Goal: Complete application form

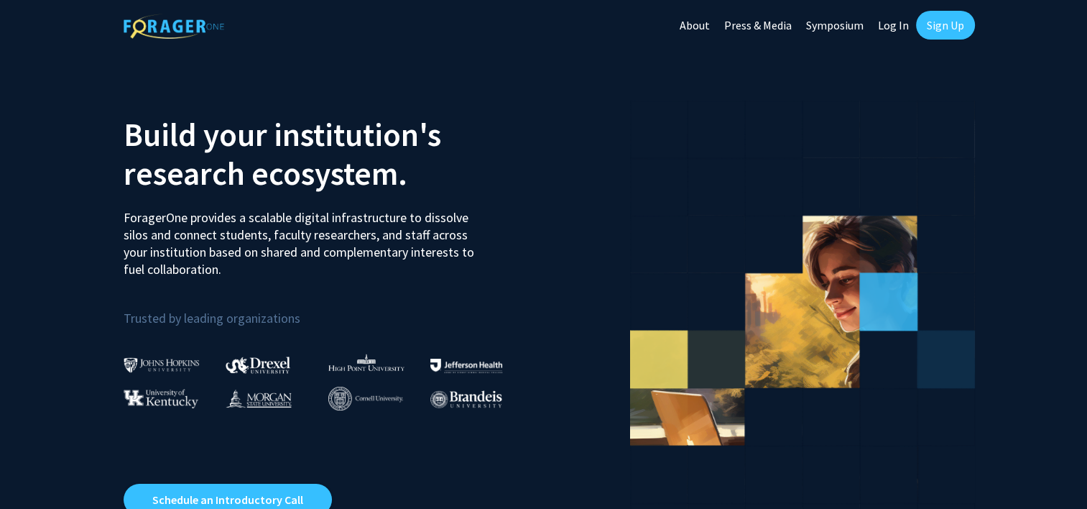
click at [894, 14] on link "Log In" at bounding box center [893, 25] width 45 height 50
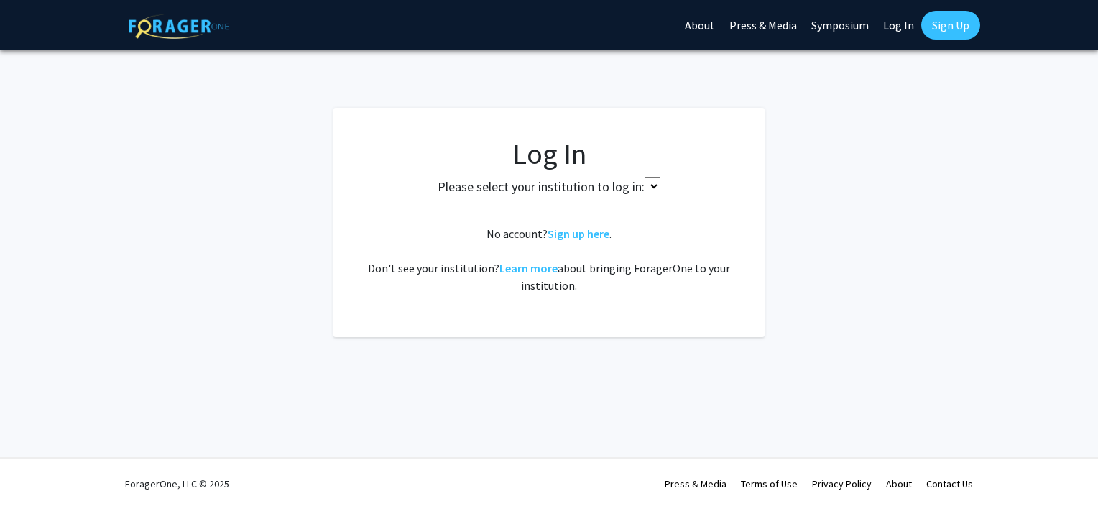
select select
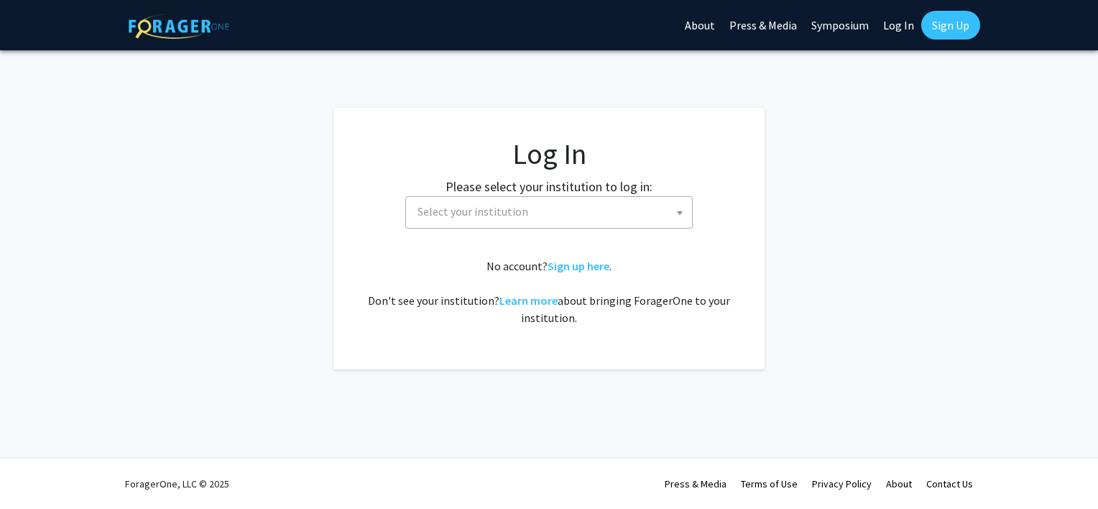
click at [601, 208] on span "Select your institution" at bounding box center [552, 211] width 280 height 29
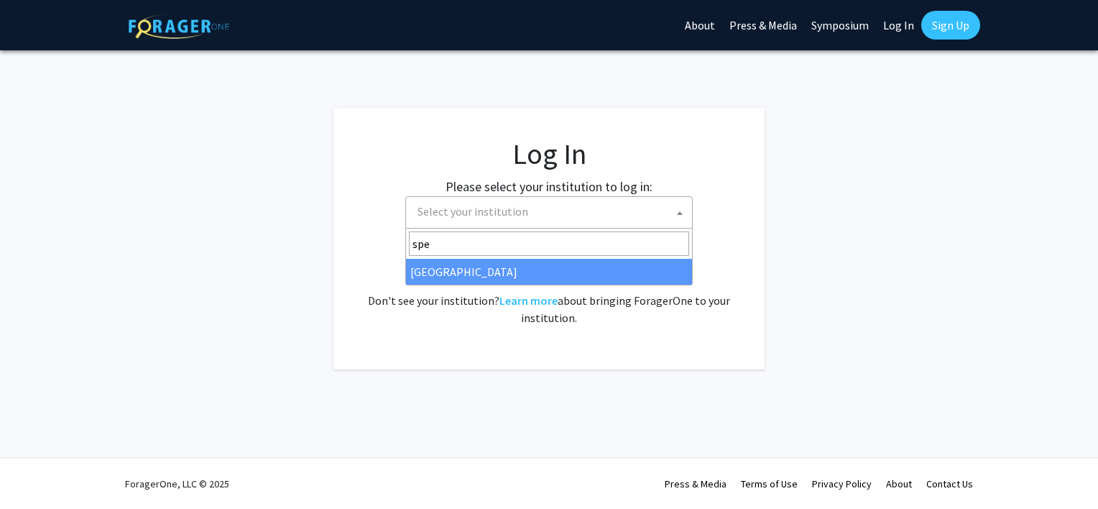
type input "spe"
select select "4"
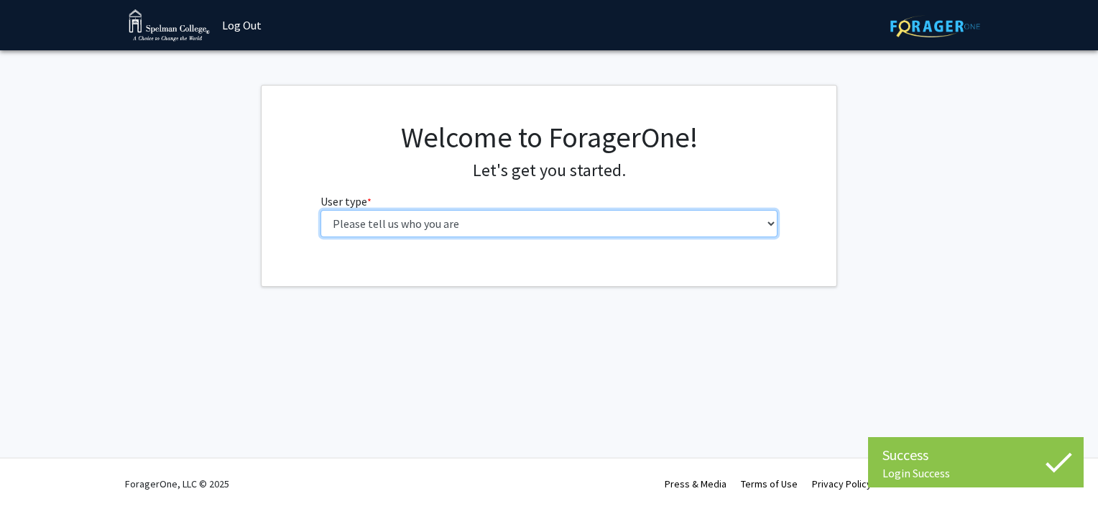
click at [518, 222] on select "Please tell us who you are Undergraduate Student Master's Student Doctoral Cand…" at bounding box center [549, 223] width 458 height 27
select select "1: undergrad"
click at [320, 210] on select "Please tell us who you are Undergraduate Student Master's Student Doctoral Cand…" at bounding box center [549, 223] width 458 height 27
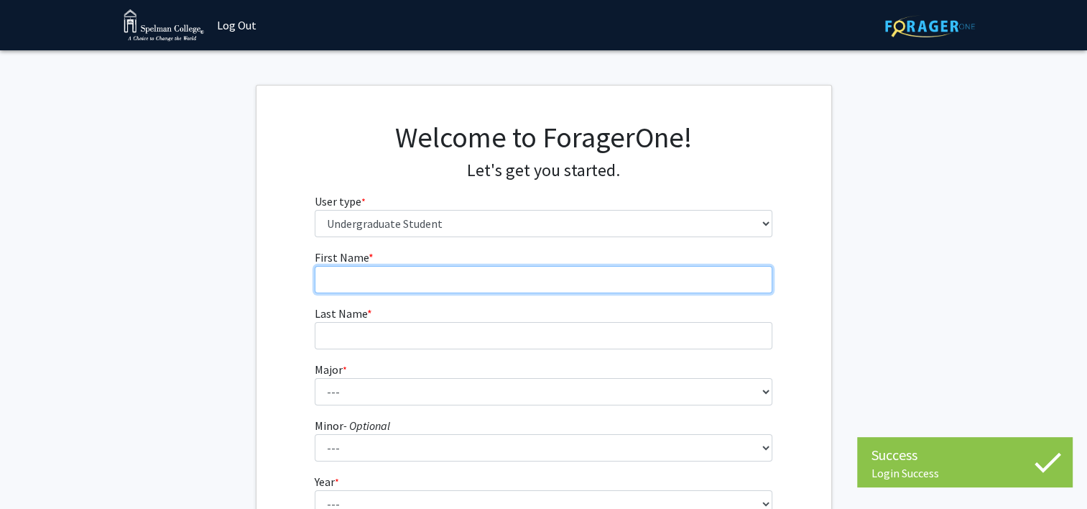
click at [557, 282] on input "First Name * required" at bounding box center [544, 279] width 458 height 27
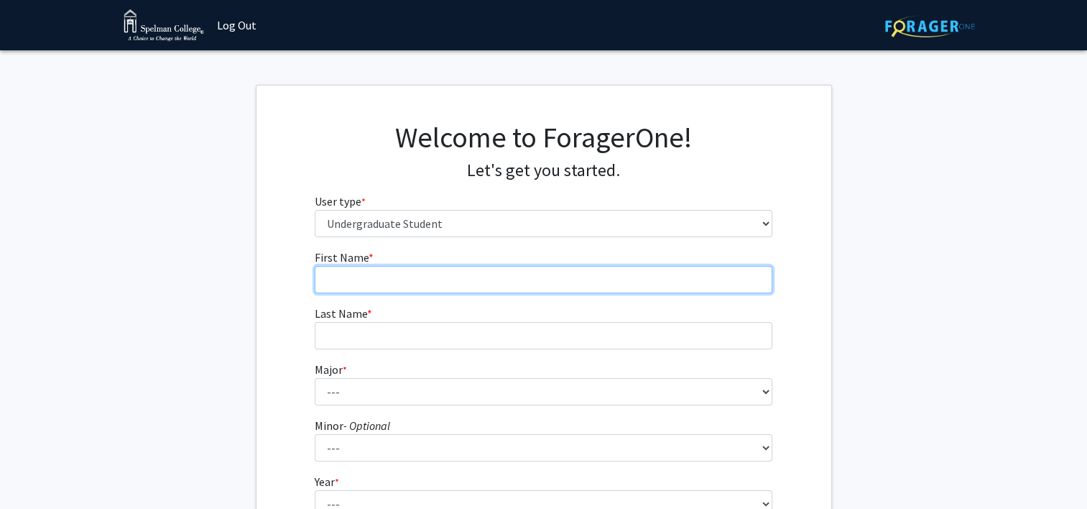
type input "Teranajah"
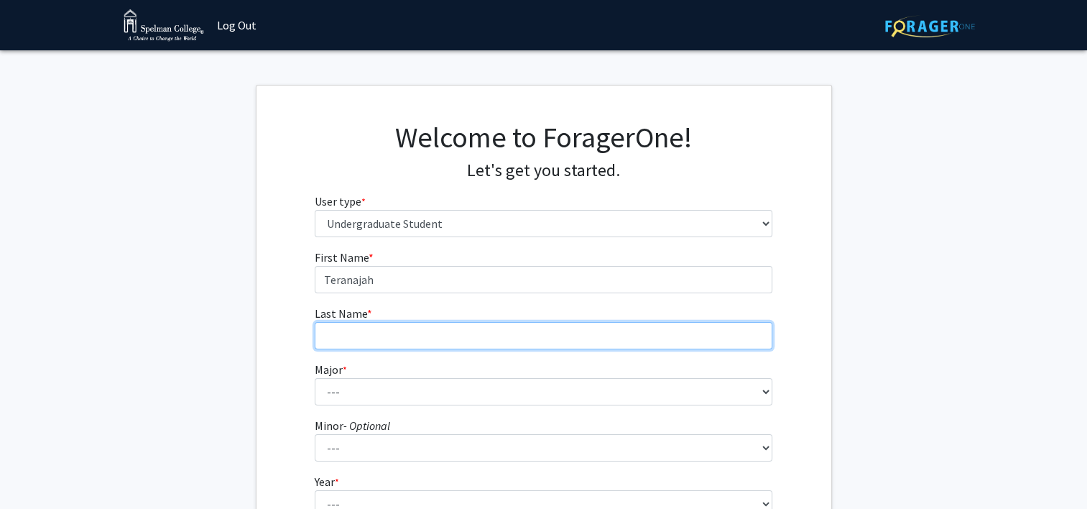
type input "Geddis"
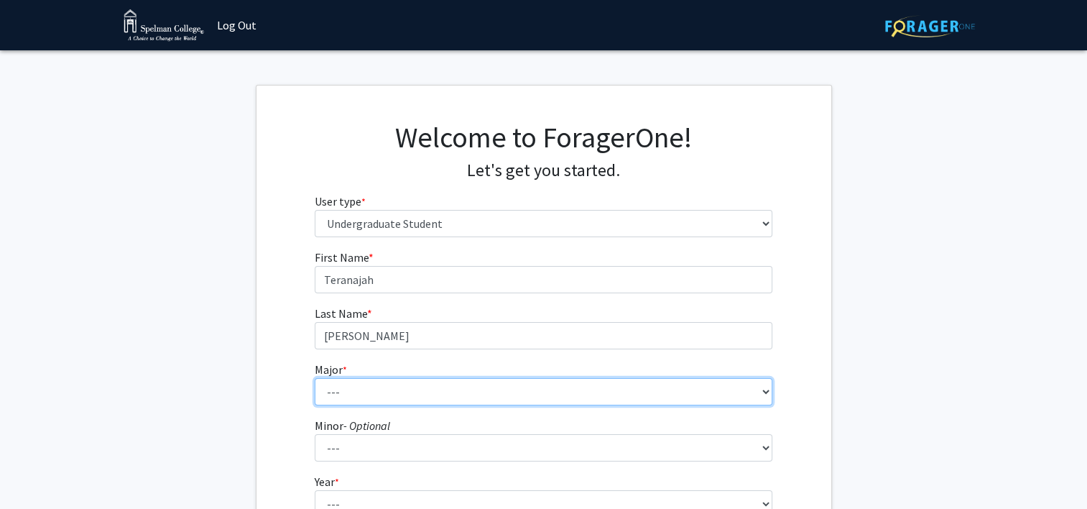
click at [440, 392] on select "--- Art Art History Biochemistry Biology Chemistry Comparative Women’s Studies …" at bounding box center [544, 391] width 458 height 27
select select "17: 263"
click at [315, 378] on select "--- Art Art History Biochemistry Biology Chemistry Comparative Women’s Studies …" at bounding box center [544, 391] width 458 height 27
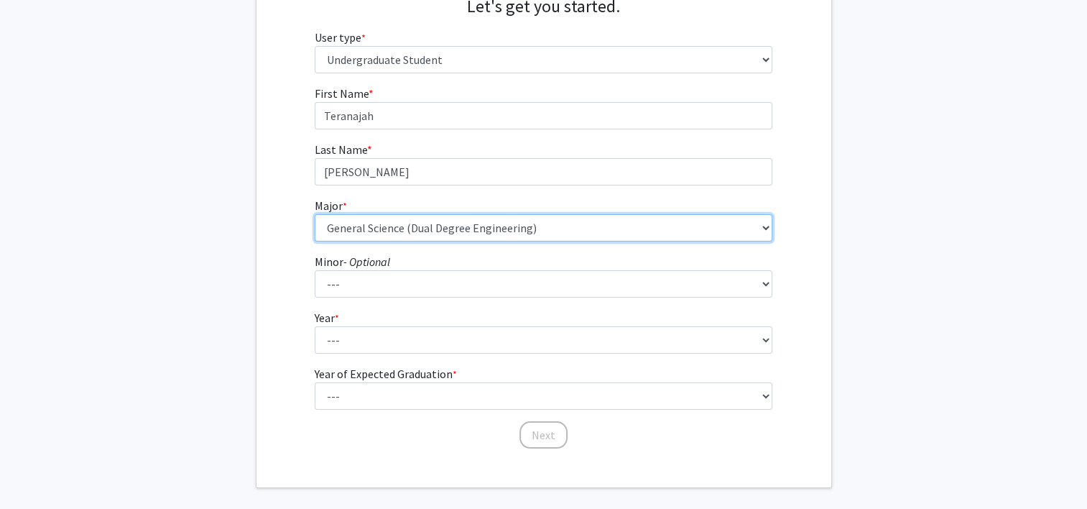
scroll to position [177, 0]
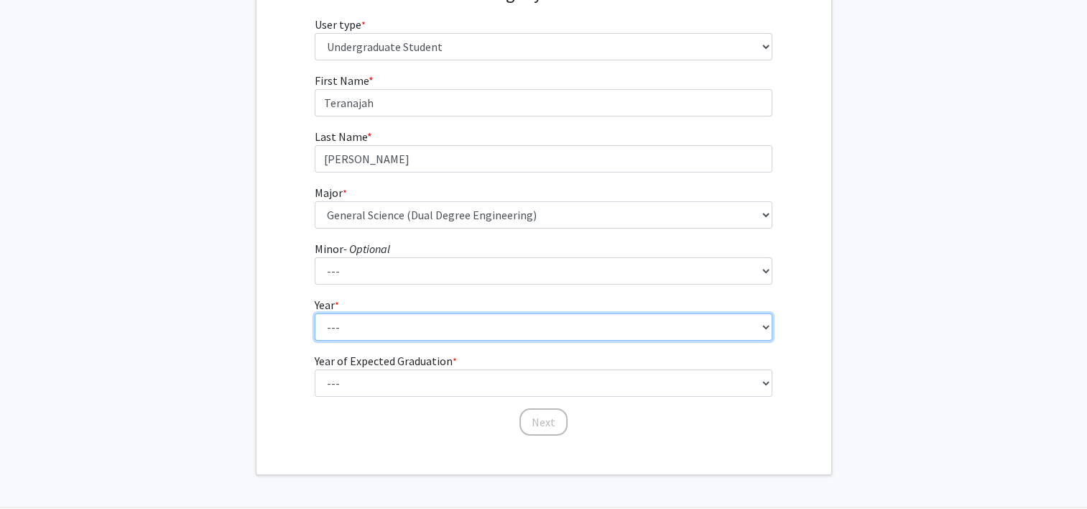
click at [570, 335] on select "--- First-year Sophomore Junior Senior Postbaccalaureate Certificate" at bounding box center [544, 326] width 458 height 27
select select "1: first-year"
click at [315, 313] on select "--- First-year Sophomore Junior Senior Postbaccalaureate Certificate" at bounding box center [544, 326] width 458 height 27
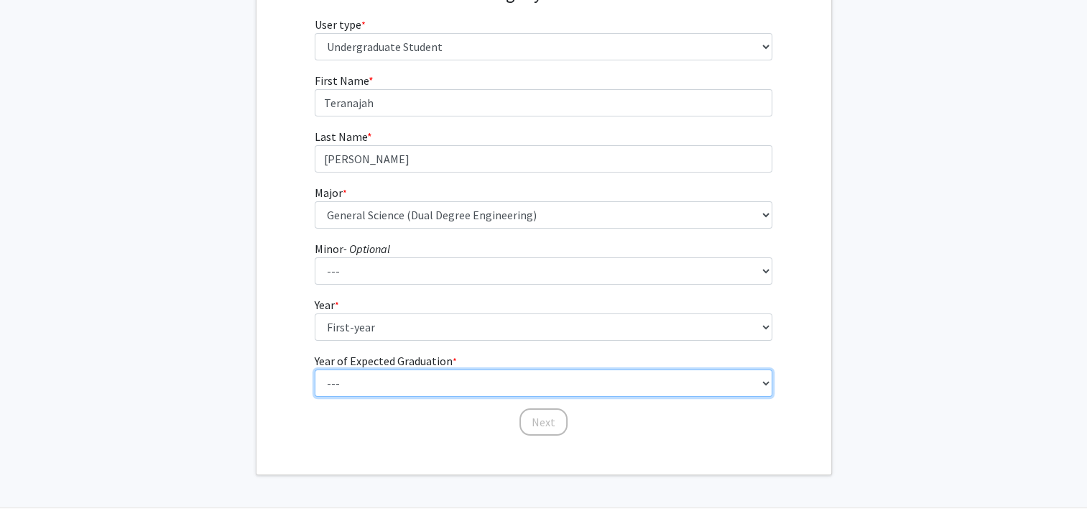
click at [500, 381] on select "--- 2025 2026 2027 2028 2029 2030 2031 2032 2033 2034" at bounding box center [544, 382] width 458 height 27
select select "5: 2029"
click at [315, 369] on select "--- 2025 2026 2027 2028 2029 2030 2031 2032 2033 2034" at bounding box center [544, 382] width 458 height 27
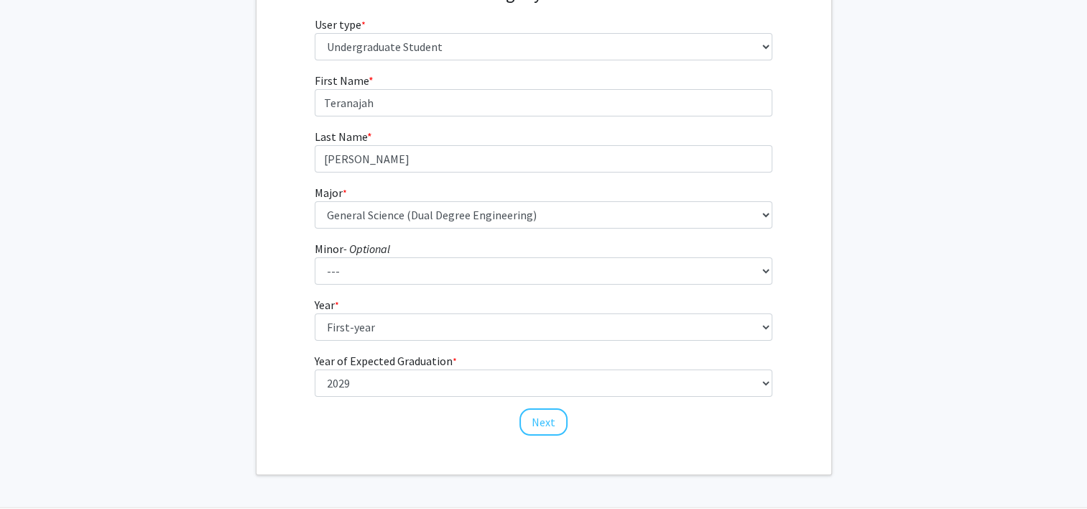
click at [453, 196] on fg-select "Major * required --- Art Art History Biochemistry Biology Chemistry Comparative…" at bounding box center [544, 206] width 458 height 45
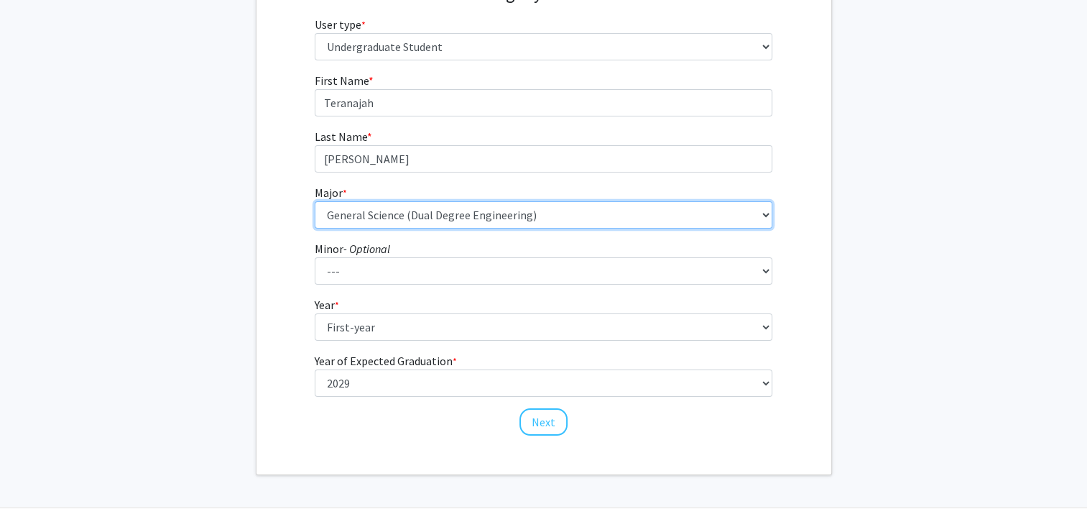
click at [453, 223] on select "--- Art Art History Biochemistry Biology Chemistry Comparative Women’s Studies …" at bounding box center [544, 214] width 458 height 27
select select "5: 251"
click at [315, 201] on select "--- Art Art History Biochemistry Biology Chemistry Comparative Women’s Studies …" at bounding box center [544, 214] width 458 height 27
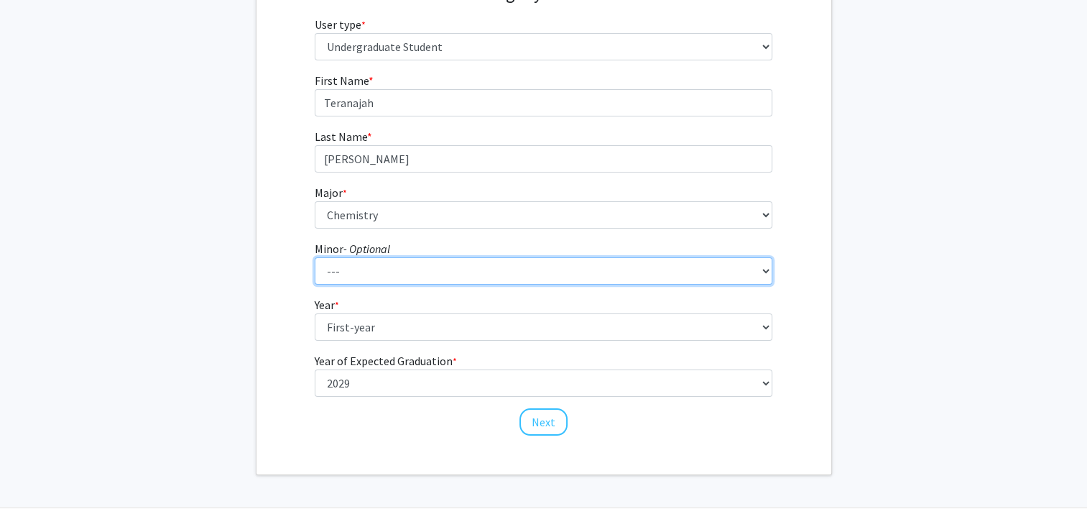
click at [471, 282] on select "--- African Diaspora Studies Anthropology Art History Asian Studies Biochemistr…" at bounding box center [544, 270] width 458 height 27
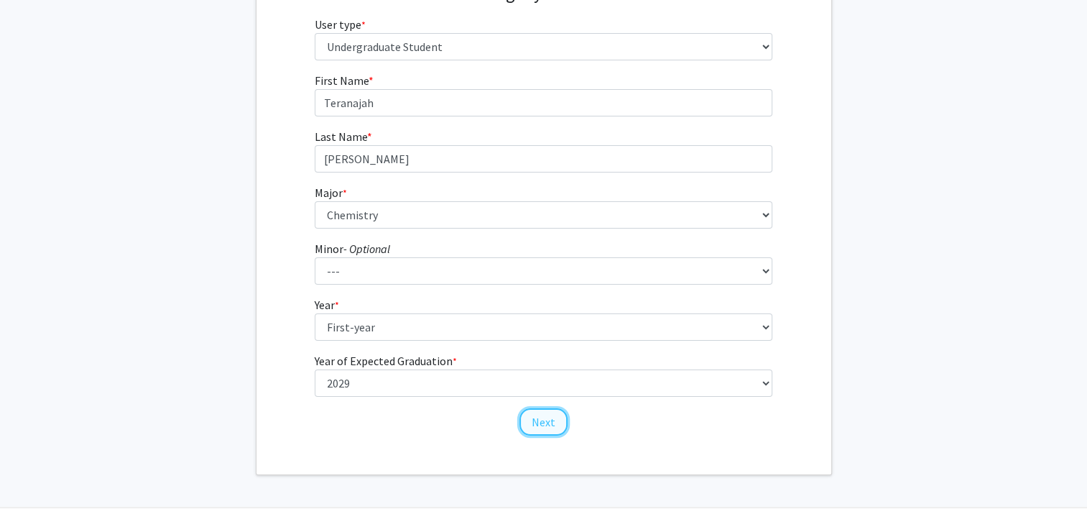
click at [549, 425] on button "Next" at bounding box center [543, 421] width 48 height 27
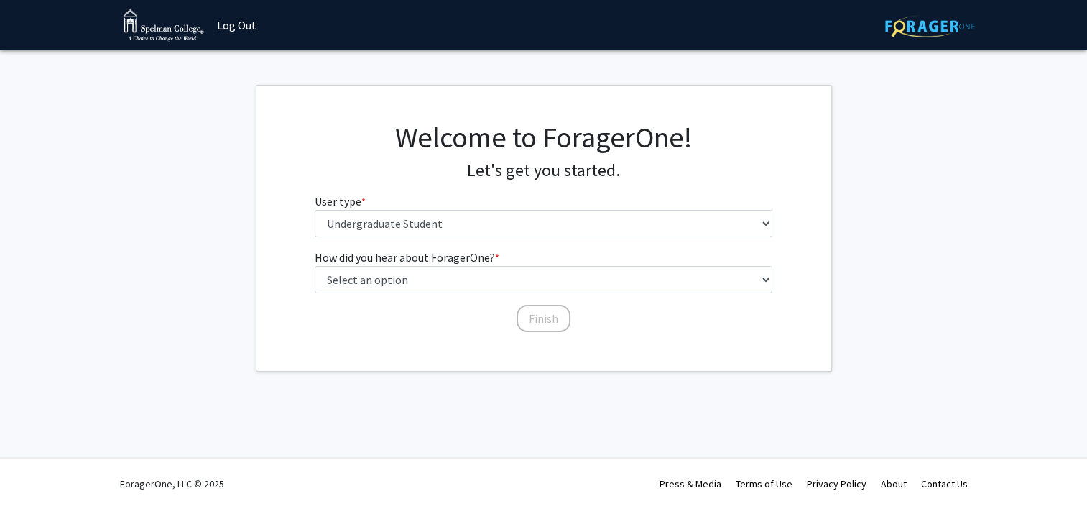
scroll to position [0, 0]
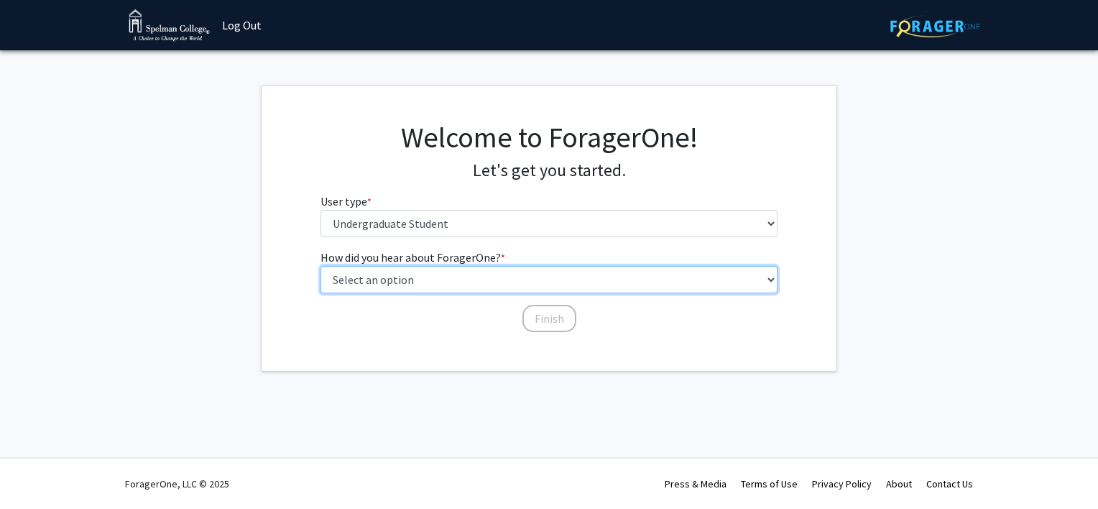
click at [460, 269] on select "Select an option Peer/student recommendation Faculty/staff recommendation Unive…" at bounding box center [549, 279] width 458 height 27
select select "2: faculty_recommendation"
click at [320, 266] on select "Select an option Peer/student recommendation Faculty/staff recommendation Unive…" at bounding box center [549, 279] width 458 height 27
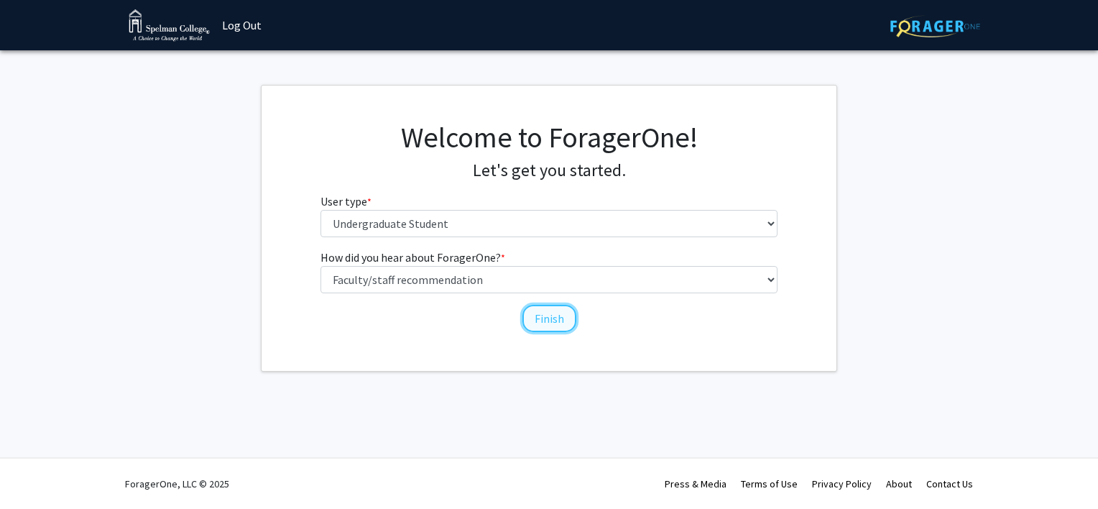
click at [550, 315] on button "Finish" at bounding box center [549, 318] width 54 height 27
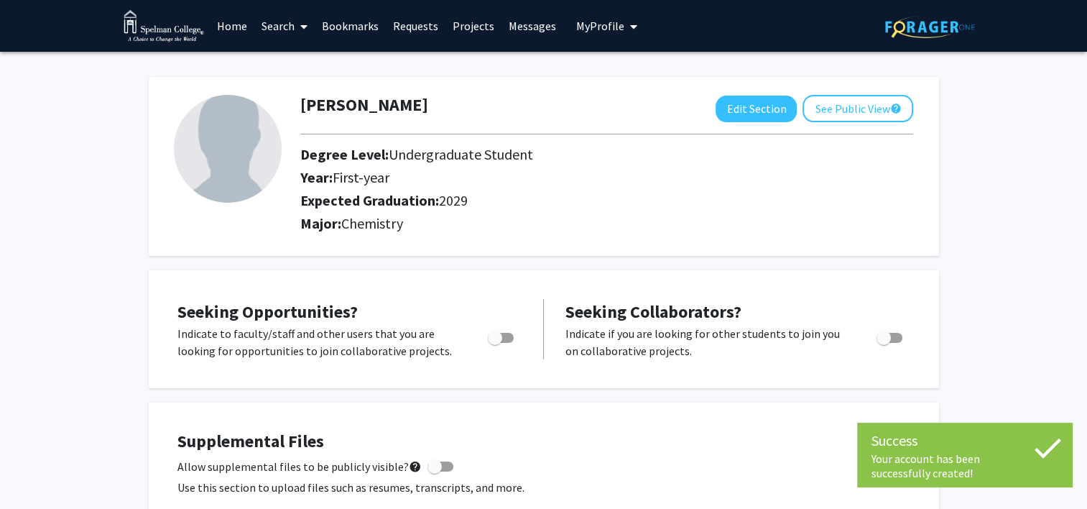
click at [478, 346] on div at bounding box center [501, 342] width 61 height 34
click at [460, 339] on p "Indicate to faculty/staff and other users that you are looking for opportunitie…" at bounding box center [318, 342] width 283 height 34
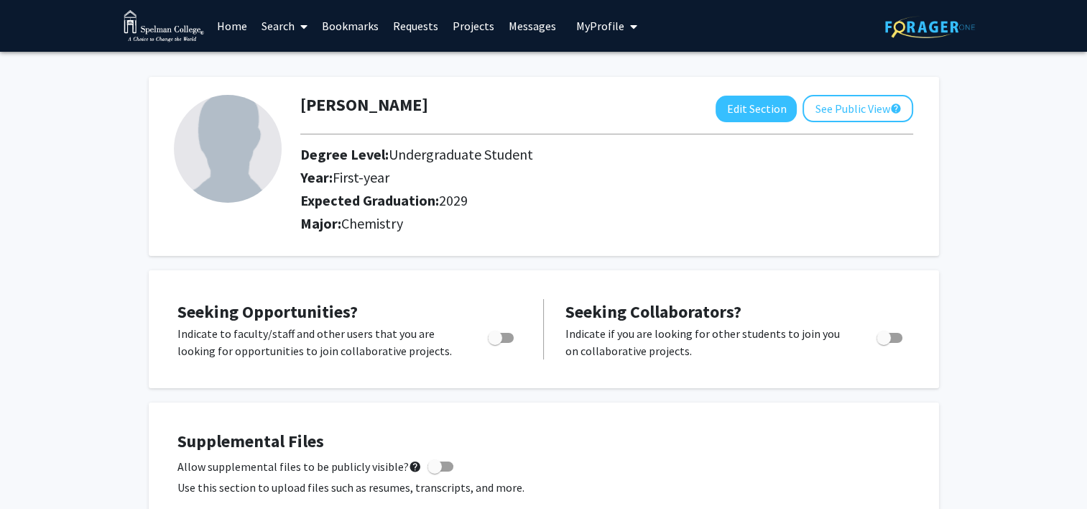
click at [468, 340] on div "Indicate to faculty/staff and other users that you are looking for opportunitie…" at bounding box center [319, 342] width 305 height 34
click at [502, 338] on span "Toggle" at bounding box center [501, 338] width 26 height 10
click at [495, 343] on input "Are you actively seeking opportunities?" at bounding box center [494, 343] width 1 height 1
checkbox input "true"
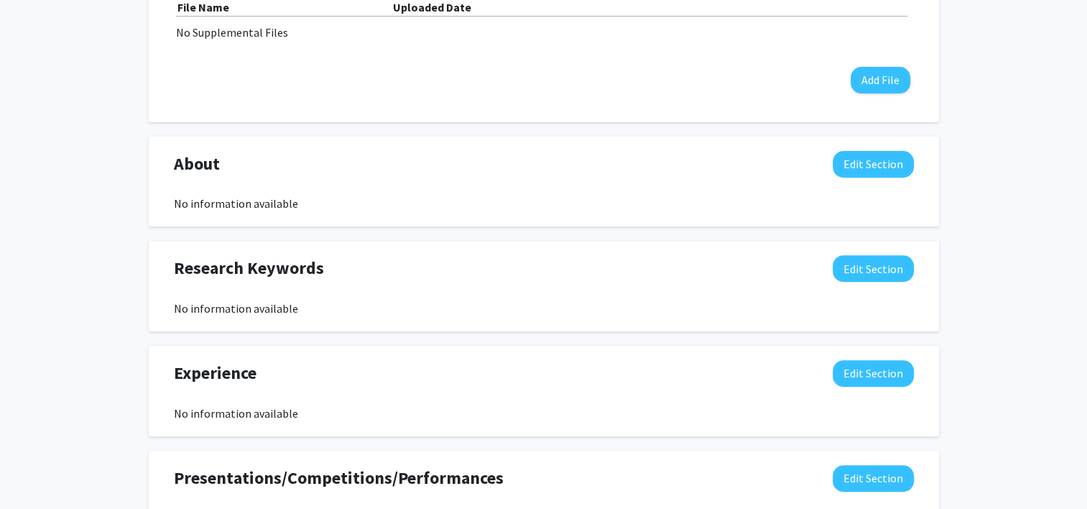
scroll to position [506, 0]
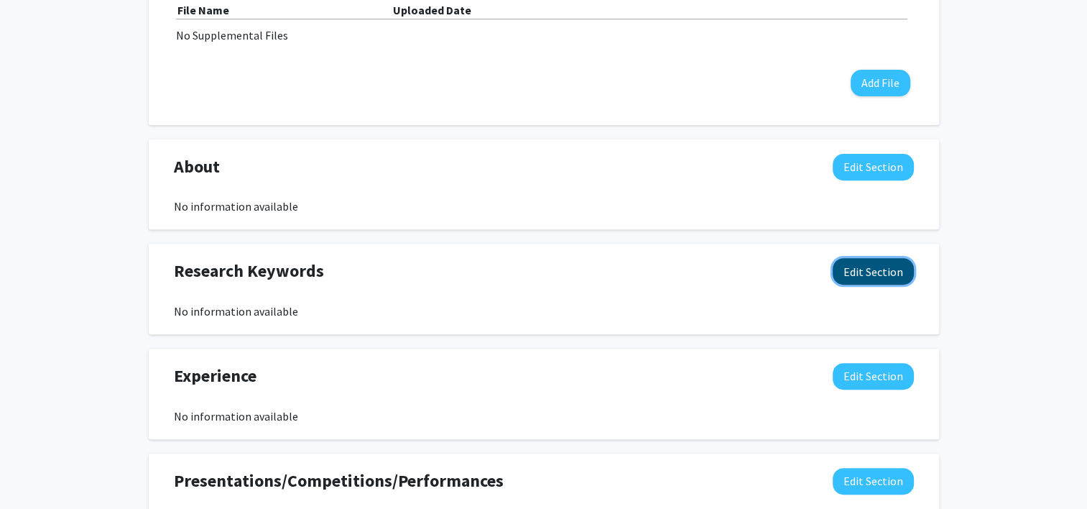
click at [881, 269] on button "Edit Section" at bounding box center [873, 271] width 81 height 27
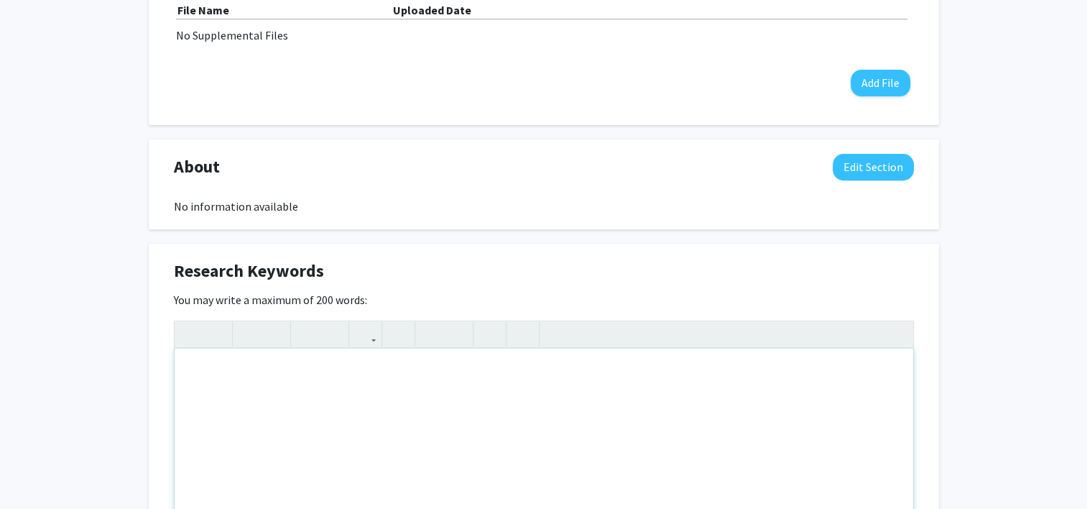
click at [640, 486] on div "Note to users with screen readers: Please deactivate our accessibility plugin f…" at bounding box center [544, 456] width 739 height 216
click at [881, 261] on div "Research Keywords Edit Section" at bounding box center [544, 274] width 762 height 33
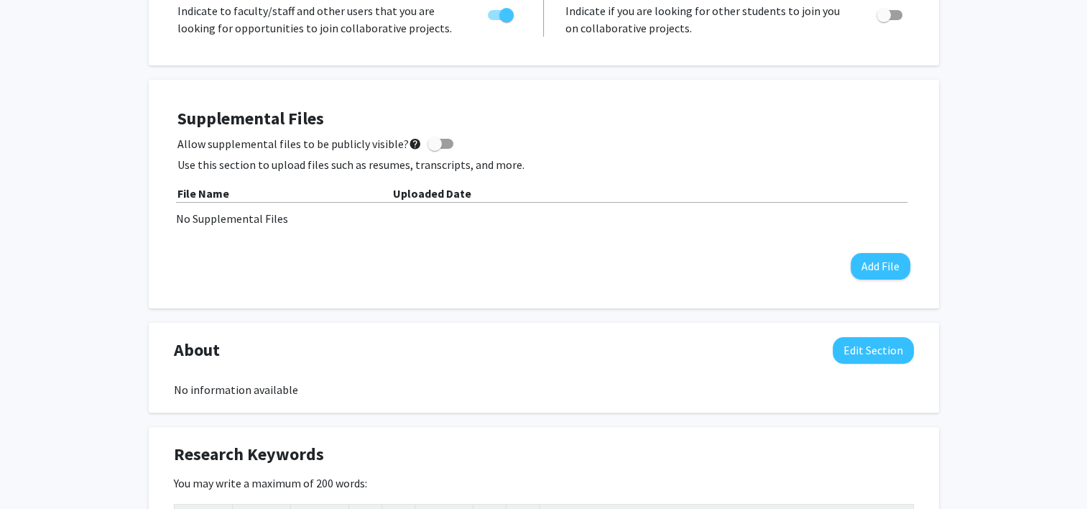
scroll to position [317, 0]
